Goal: Find contact information: Obtain details needed to contact an individual or organization

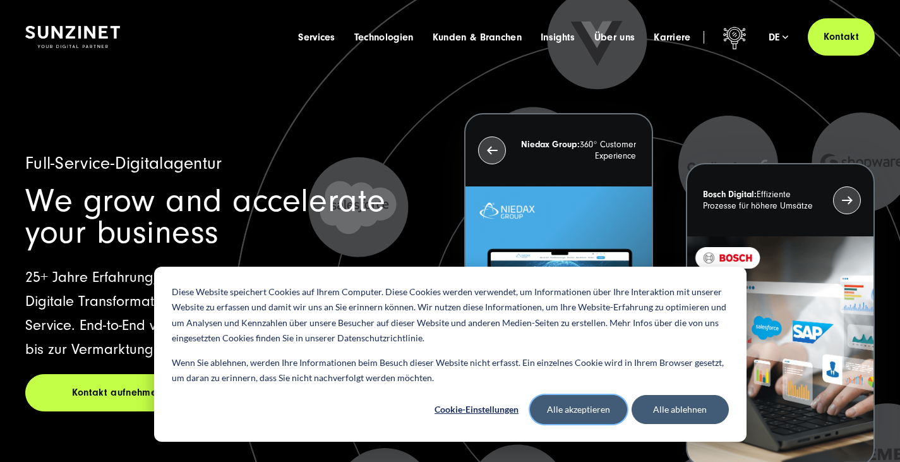
click at [606, 416] on button "Alle akzeptieren" at bounding box center [578, 409] width 97 height 29
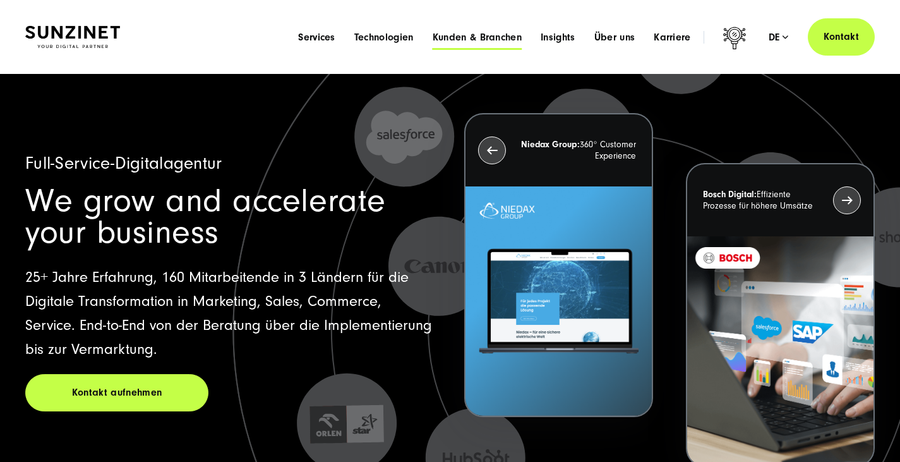
click at [433, 41] on span "Kunden & Branchen" at bounding box center [477, 37] width 89 height 13
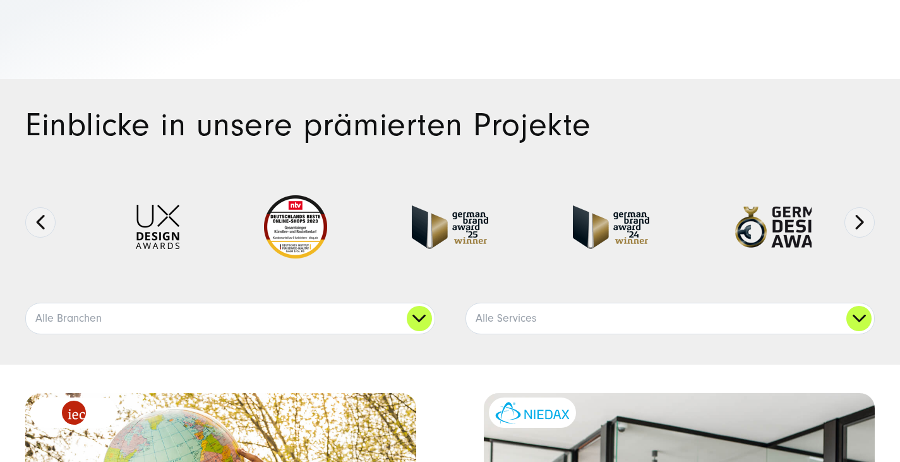
scroll to position [126, 0]
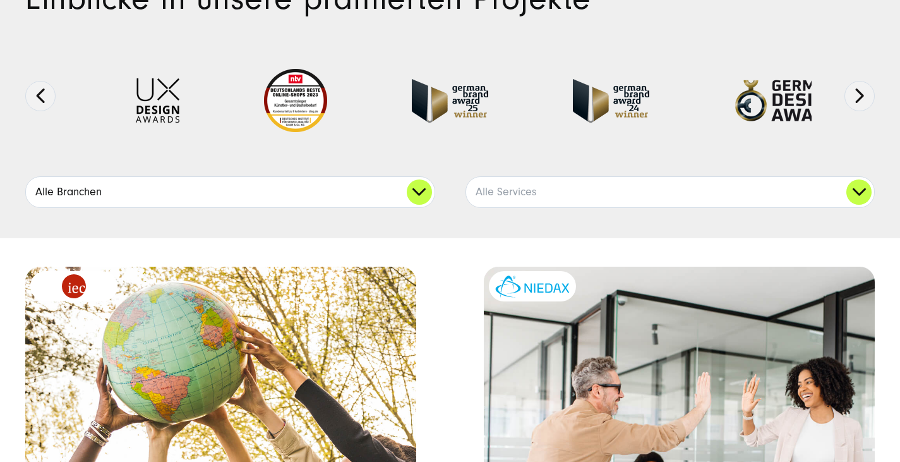
click at [418, 207] on link "Alle Branchen" at bounding box center [230, 192] width 409 height 30
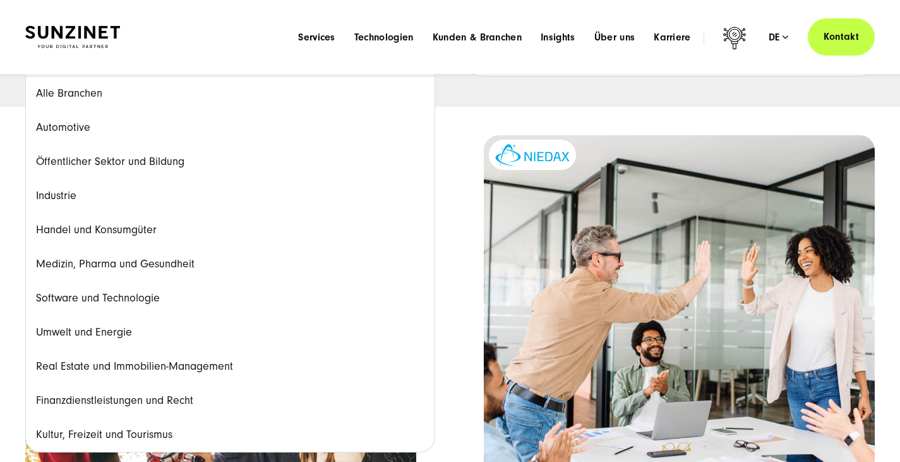
scroll to position [190, 0]
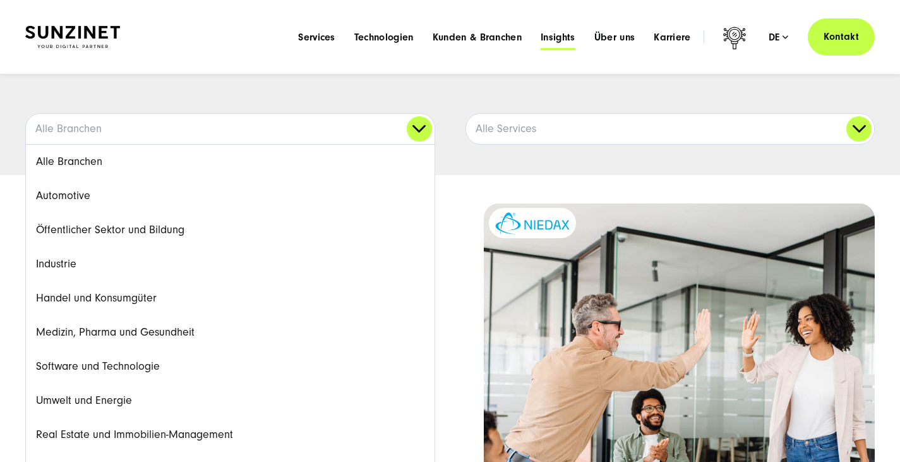
click at [541, 44] on span "Insights" at bounding box center [558, 37] width 35 height 13
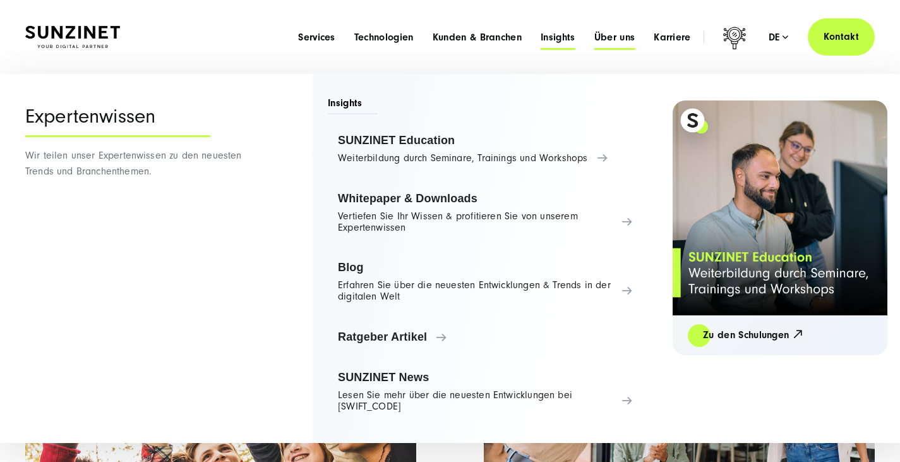
click at [594, 42] on span "Über uns" at bounding box center [614, 37] width 41 height 13
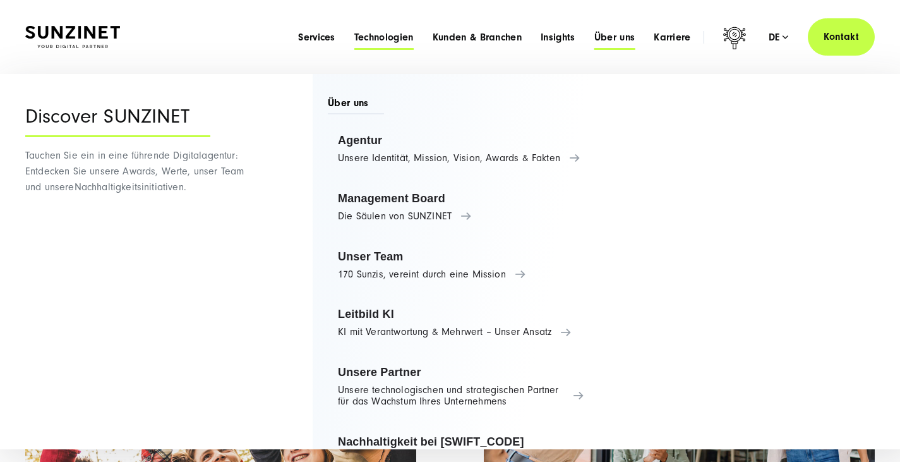
click at [354, 44] on span "Technologien" at bounding box center [383, 37] width 59 height 13
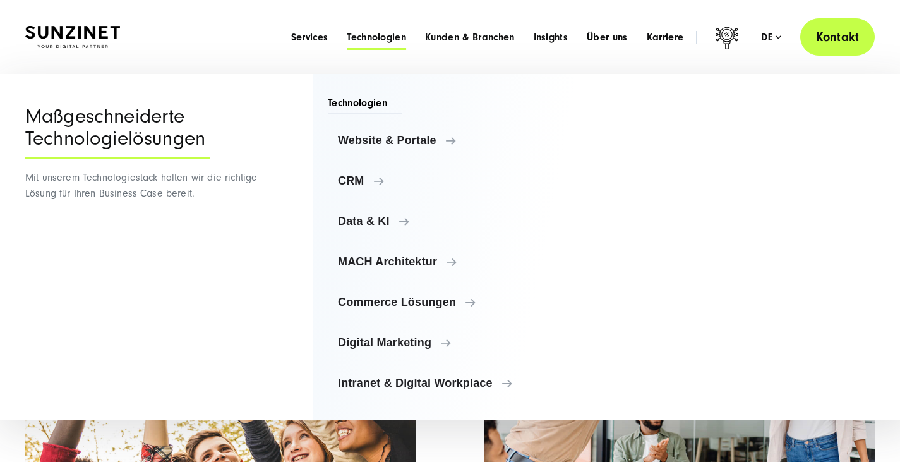
click at [836, 40] on link "Kontakt" at bounding box center [837, 36] width 75 height 37
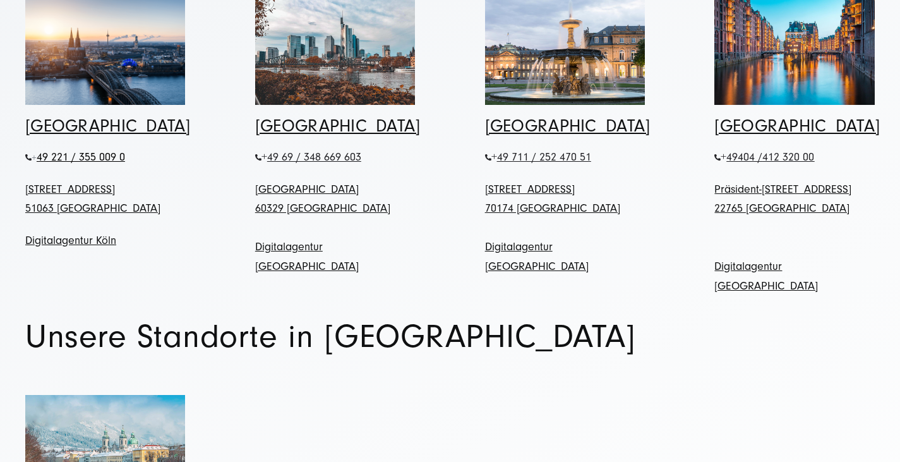
scroll to position [632, 0]
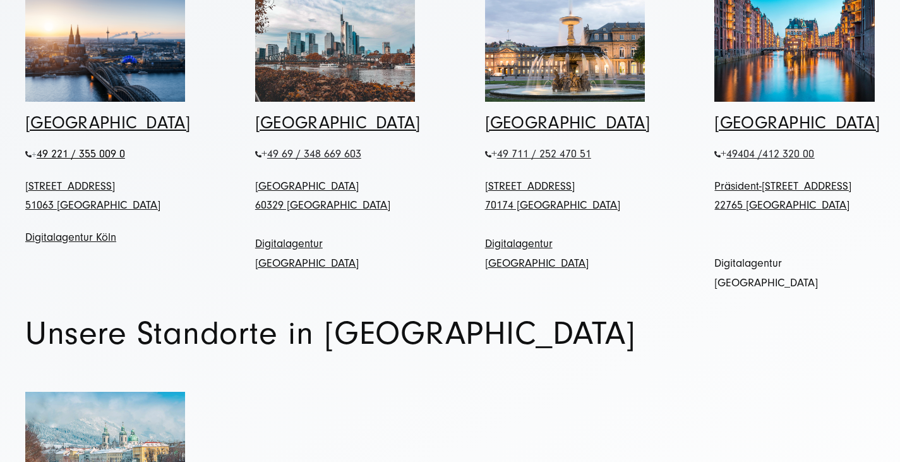
click at [753, 276] on link "Digitalagentur [GEOGRAPHIC_DATA]" at bounding box center [766, 272] width 104 height 33
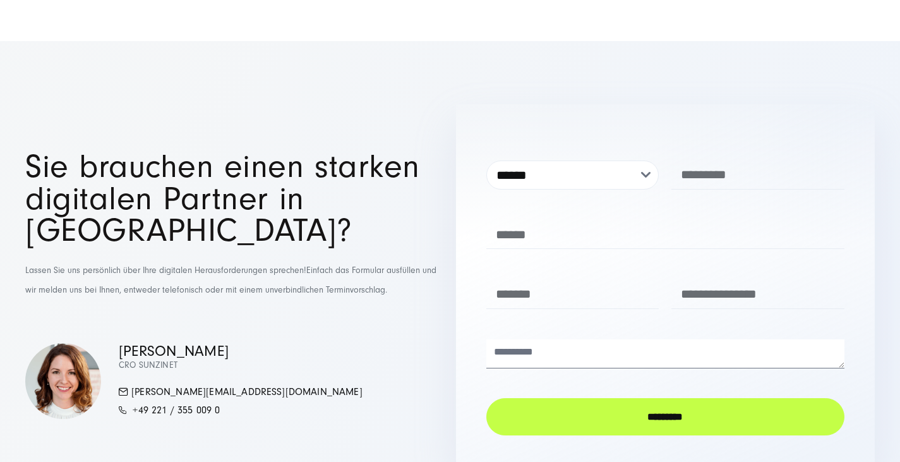
scroll to position [4169, 0]
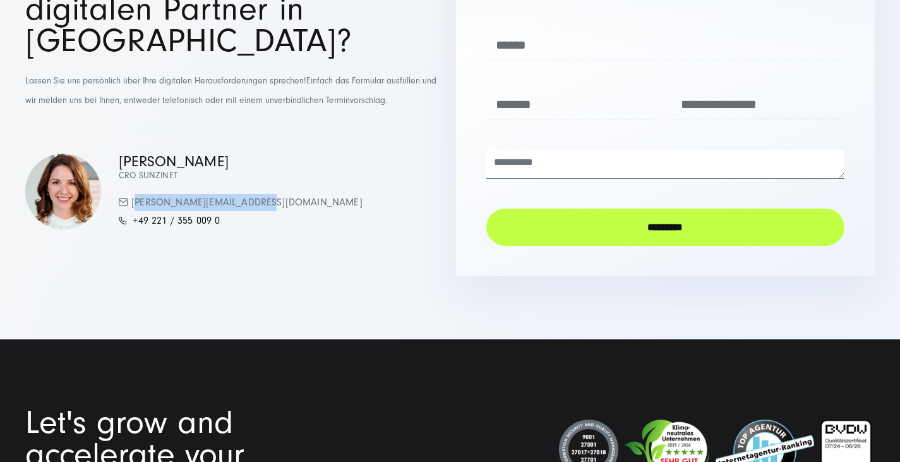
drag, startPoint x: 305, startPoint y: 308, endPoint x: 161, endPoint y: 308, distance: 144.0
click at [161, 230] on div "Simona Mayer CRO SUNZINET mayer.simona@sunzinet.com +49 221 / 355 009 0" at bounding box center [234, 192] width 419 height 76
copy link "[PERSON_NAME][EMAIL_ADDRESS][DOMAIN_NAME]"
